Goal: Task Accomplishment & Management: Manage account settings

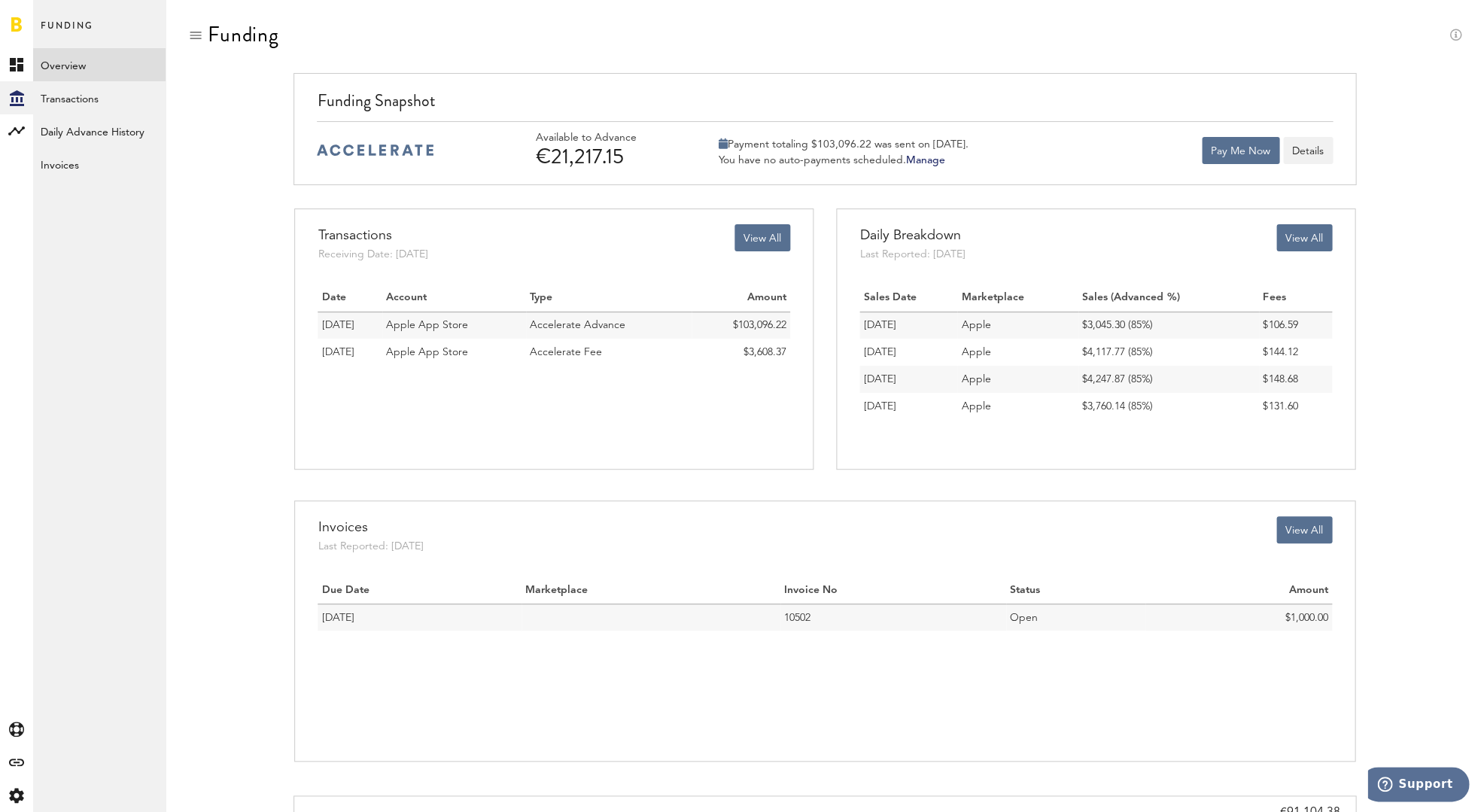
click at [930, 160] on link "Manage" at bounding box center [925, 161] width 40 height 11
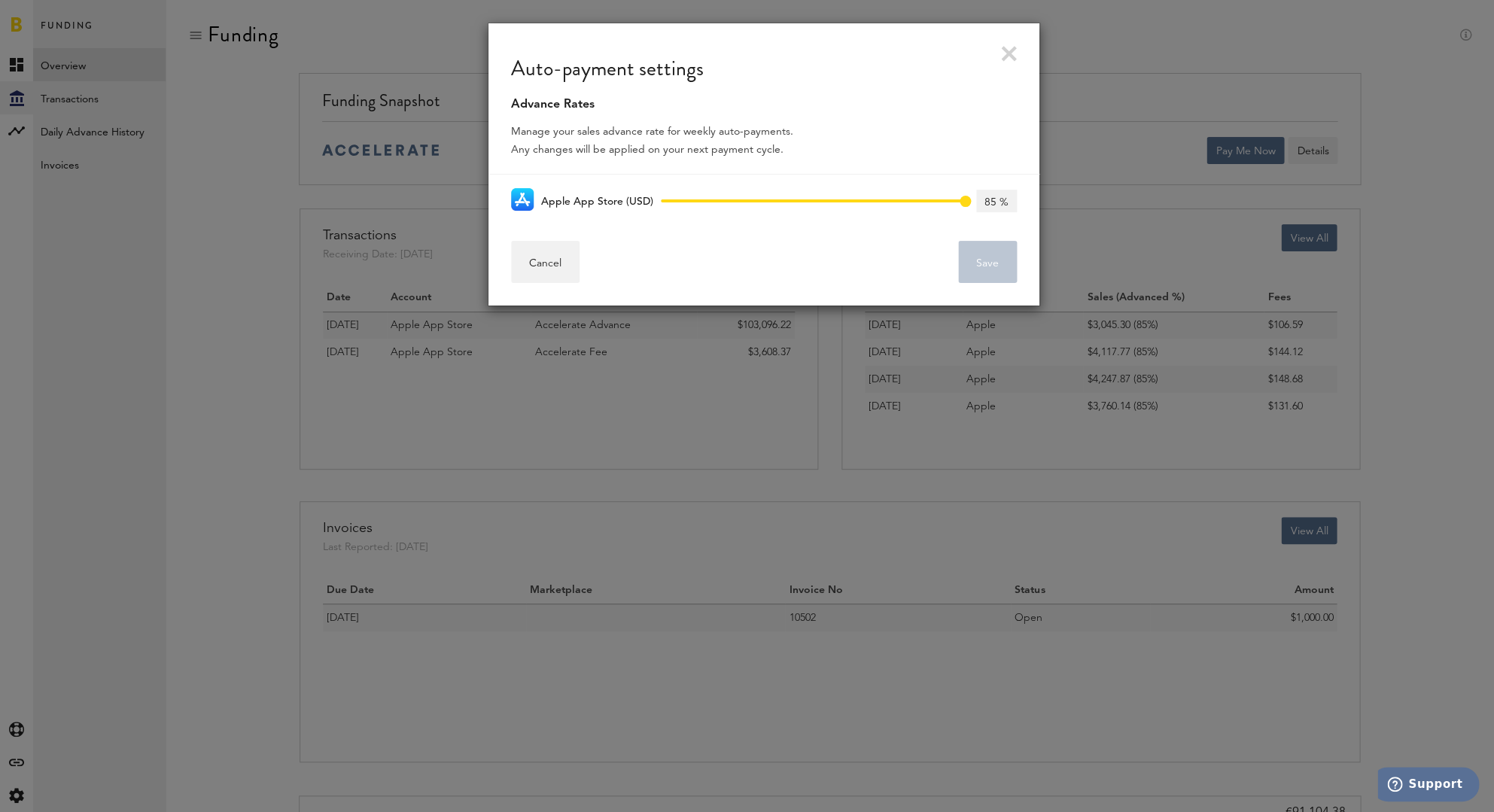
click at [1012, 53] on link at bounding box center [1009, 54] width 16 height 16
